Goal: Transaction & Acquisition: Purchase product/service

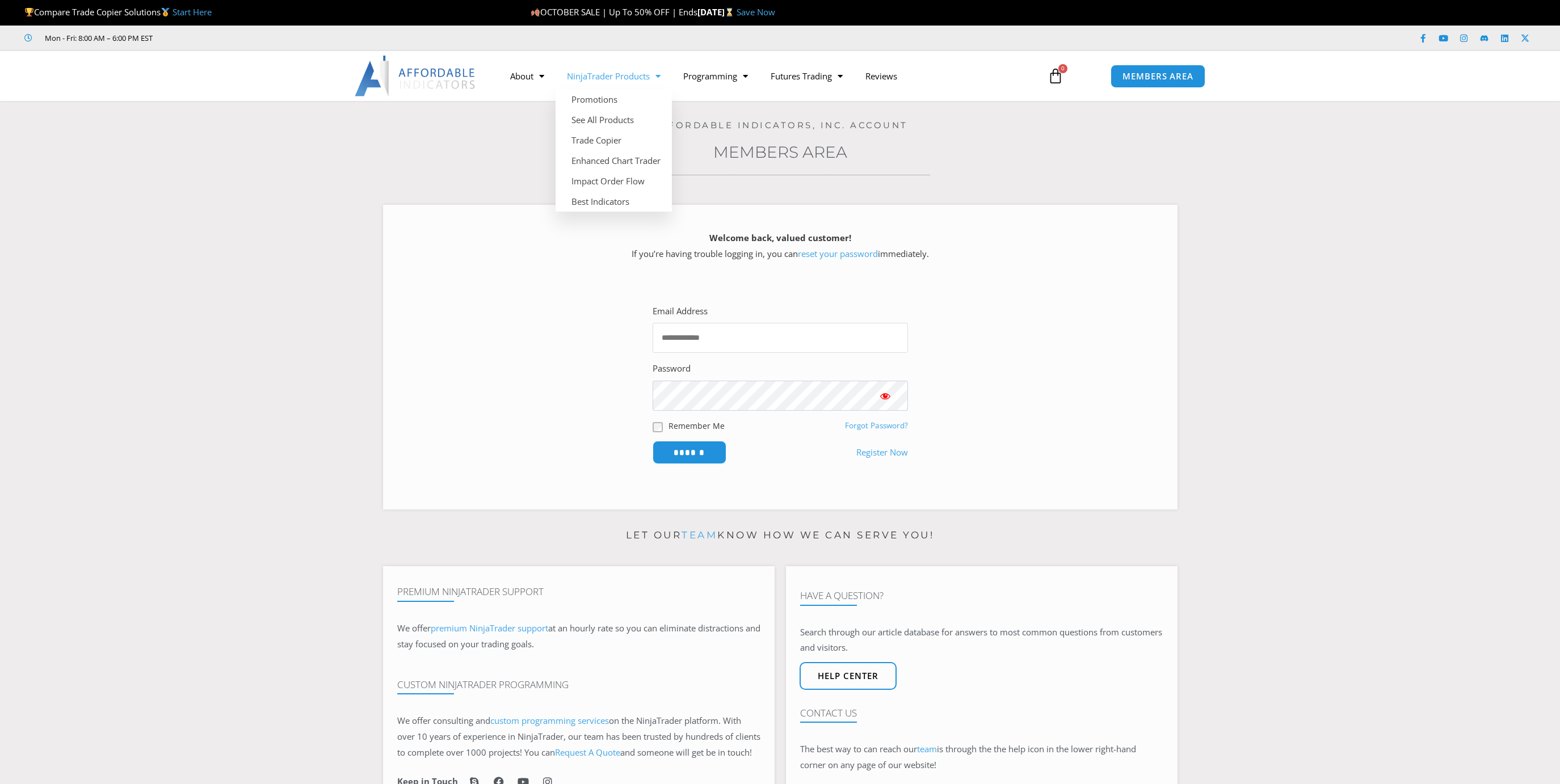
type input "**********"
click at [605, 118] on link "See All Products" at bounding box center [613, 120] width 116 height 21
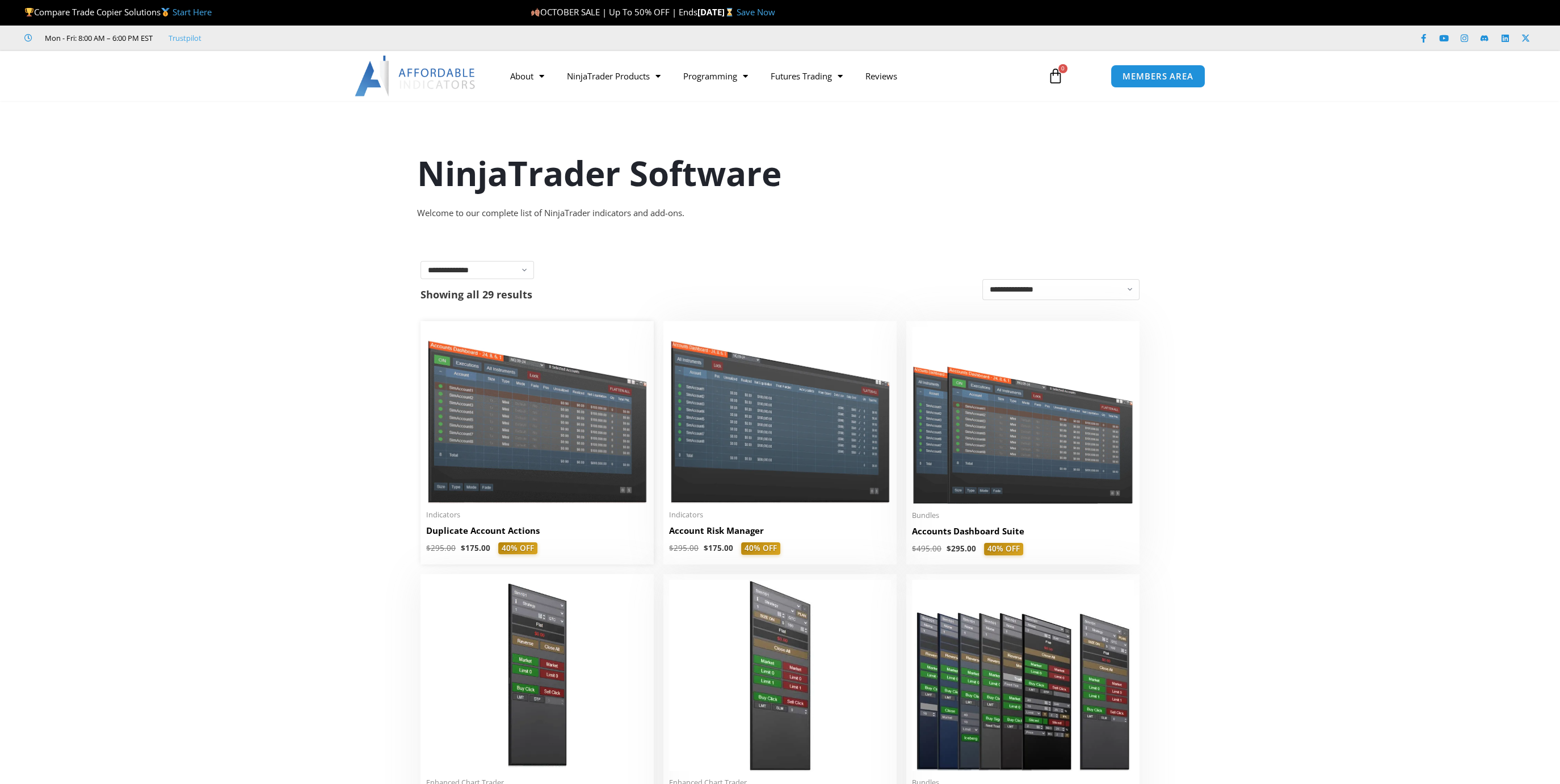
click at [514, 427] on img at bounding box center [537, 414] width 222 height 176
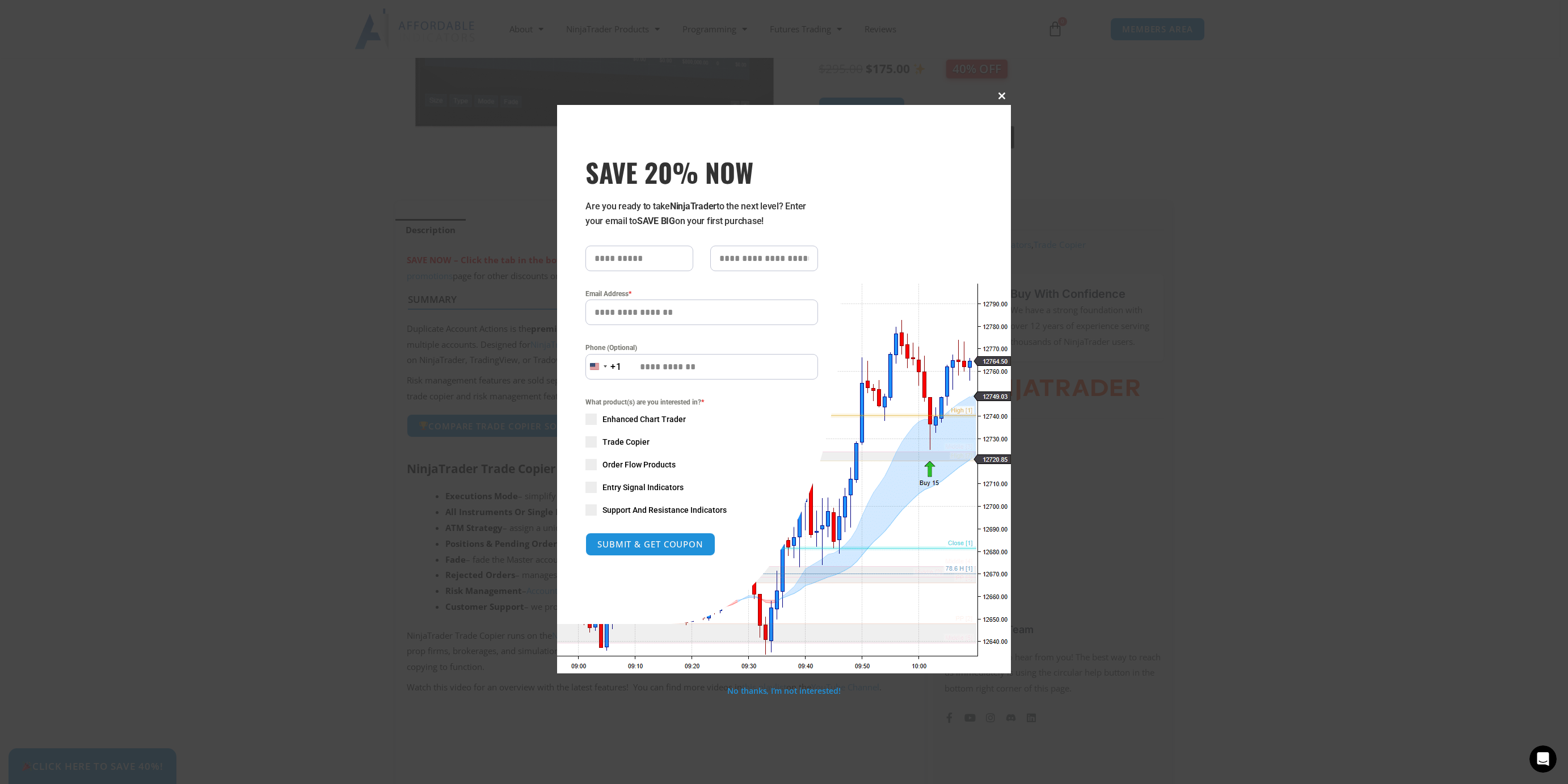
click at [998, 94] on span "SAVE 20% NOW popup" at bounding box center [1002, 96] width 18 height 7
